Goal: Information Seeking & Learning: Learn about a topic

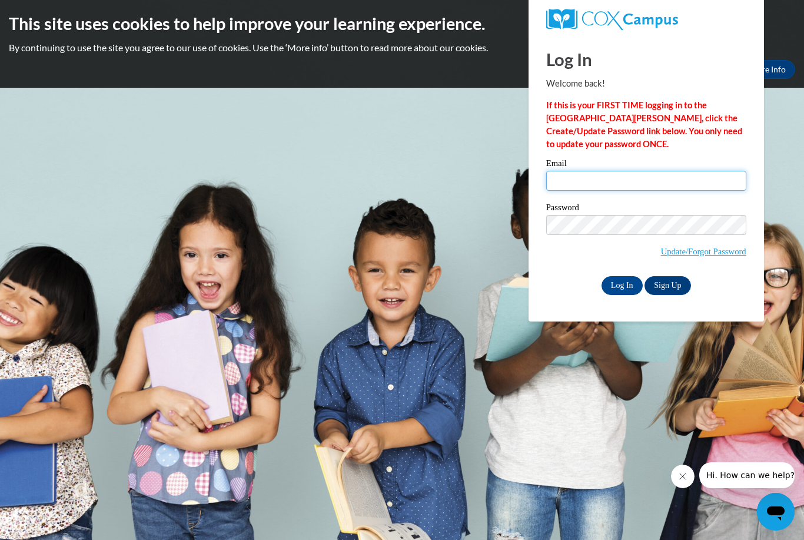
type input "[EMAIL_ADDRESS][DOMAIN_NAME]"
click at [621, 284] on input "Log In" at bounding box center [621, 285] width 41 height 19
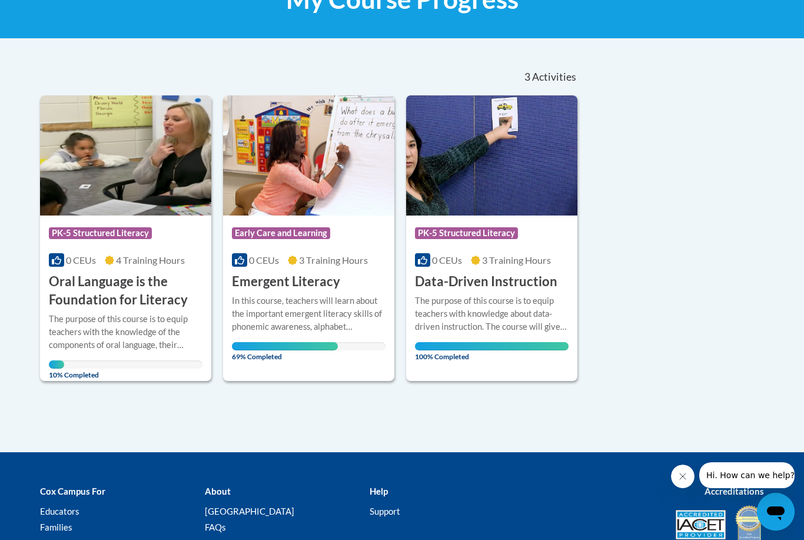
scroll to position [206, 0]
click at [304, 268] on div "Course Category: Early Care and Learning 0 CEUs 3 Training Hours COURSE Emergen…" at bounding box center [308, 253] width 171 height 75
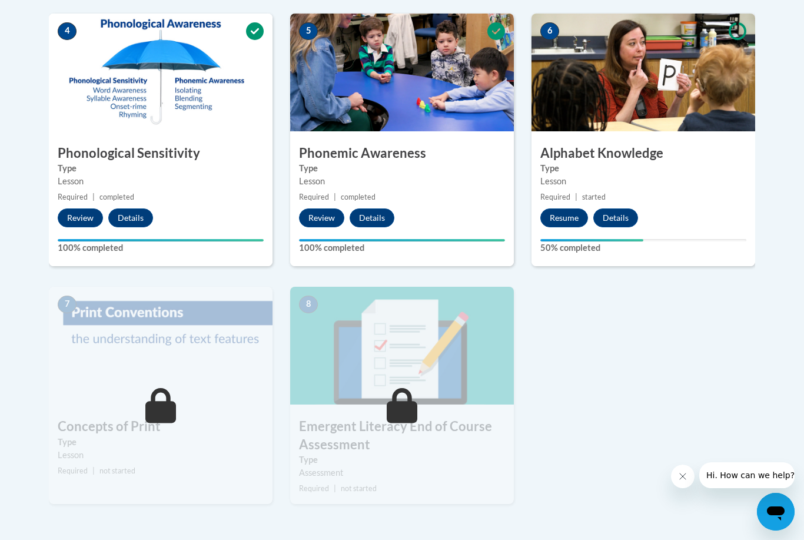
scroll to position [673, 0]
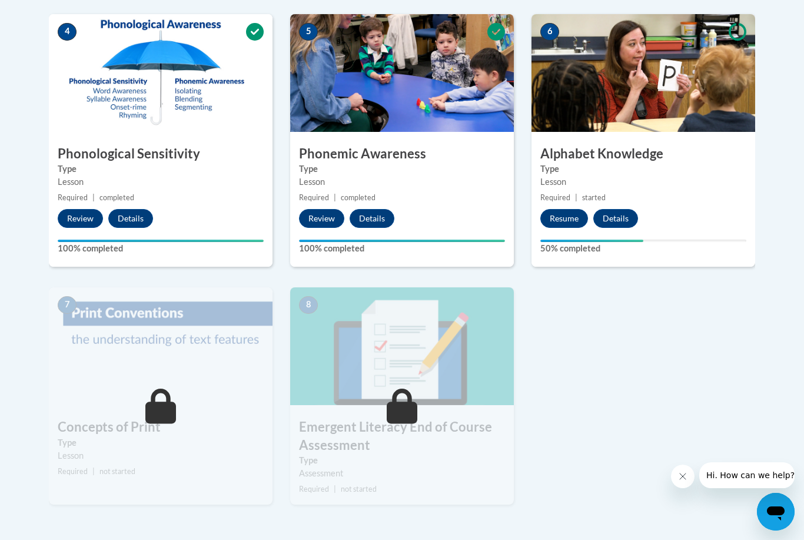
click at [691, 162] on label "Type" at bounding box center [643, 168] width 206 height 13
click at [563, 214] on button "Resume" at bounding box center [564, 218] width 48 height 19
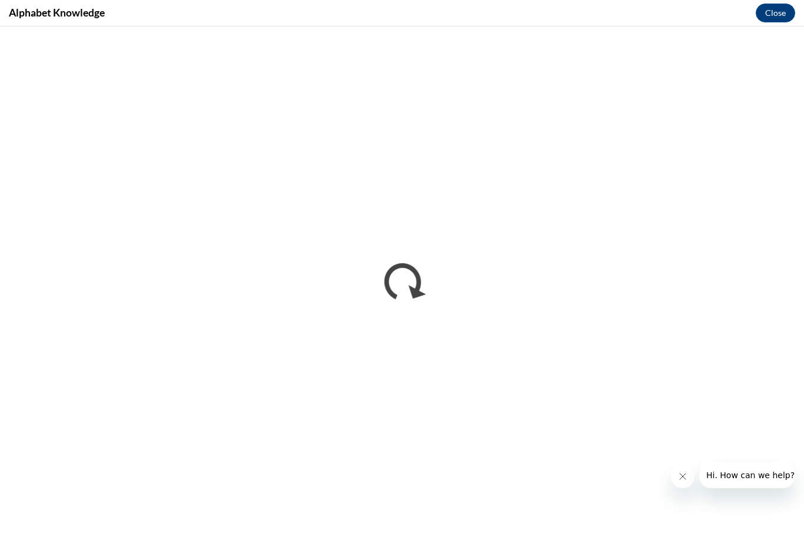
scroll to position [0, 0]
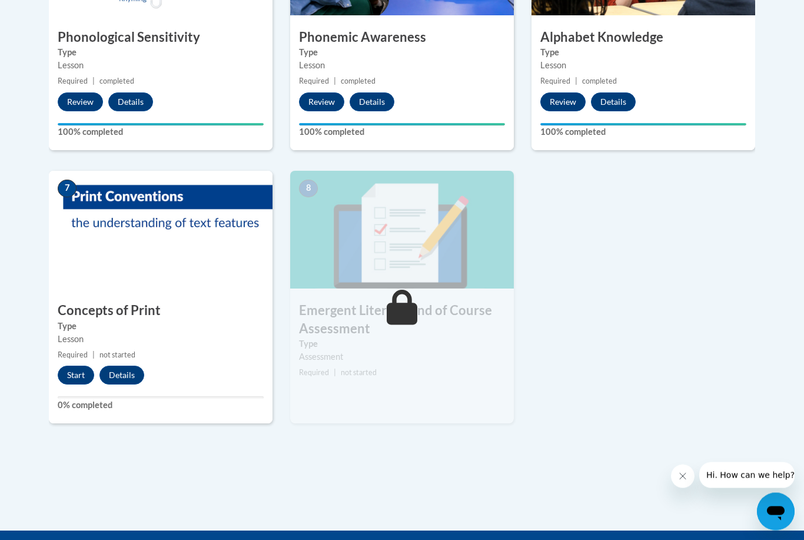
scroll to position [790, 0]
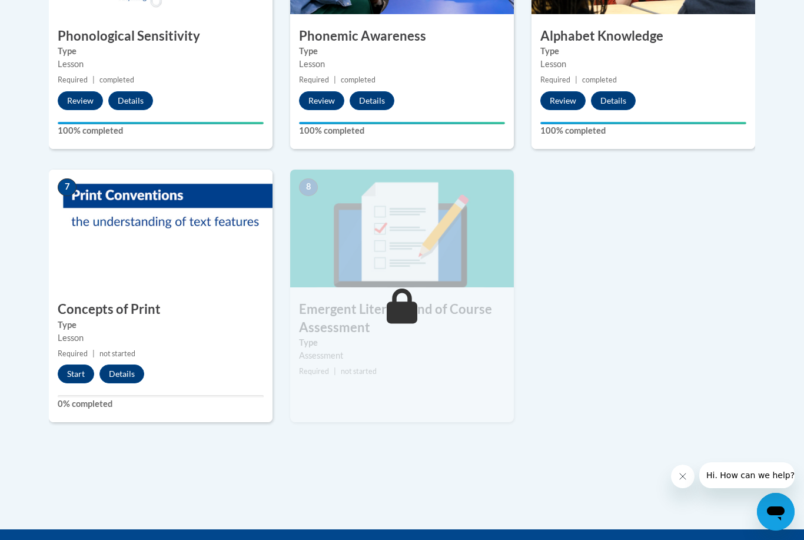
click at [74, 369] on button "Start" at bounding box center [76, 373] width 36 height 19
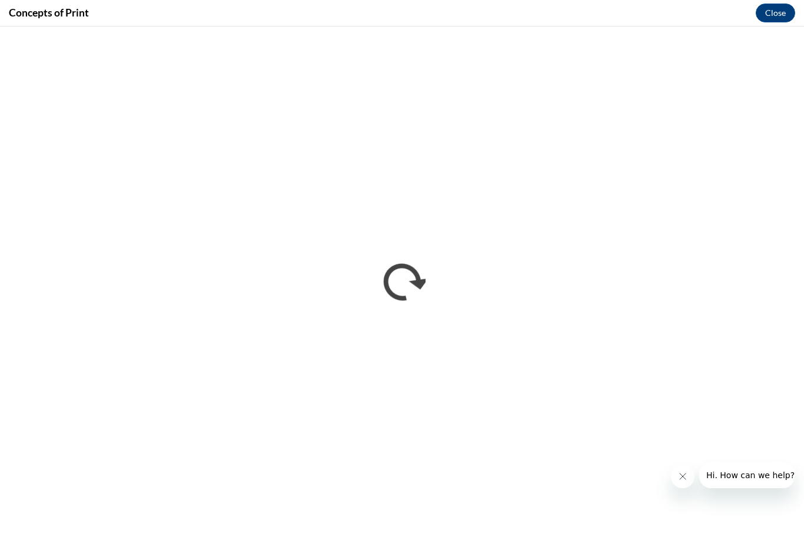
scroll to position [0, 0]
